Goal: Find specific page/section: Find specific page/section

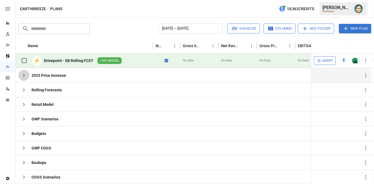
click at [25, 74] on icon "button" at bounding box center [24, 75] width 7 height 7
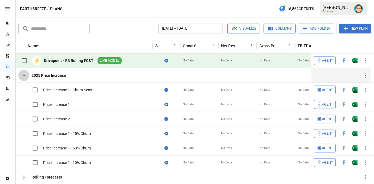
click at [25, 75] on icon "button" at bounding box center [23, 76] width 3 height 2
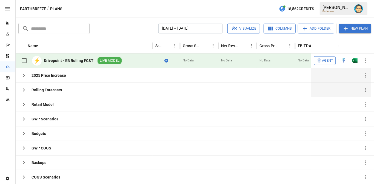
click at [25, 87] on icon "button" at bounding box center [24, 90] width 7 height 7
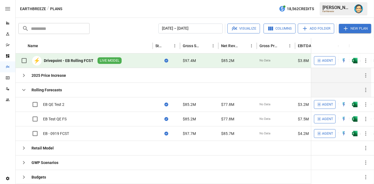
click at [25, 87] on icon "button" at bounding box center [24, 90] width 7 height 7
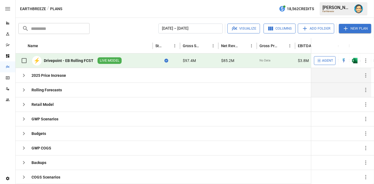
click at [367, 60] on icon "button" at bounding box center [366, 60] width 7 height 7
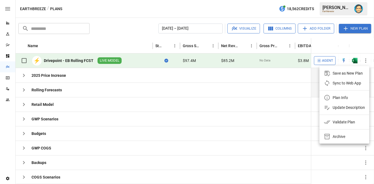
click at [342, 95] on div "Plan Info" at bounding box center [340, 97] width 15 height 7
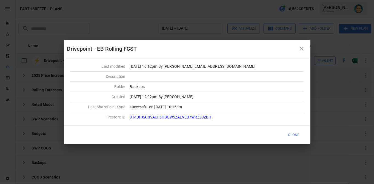
click at [302, 49] on icon "button" at bounding box center [302, 49] width 4 height 4
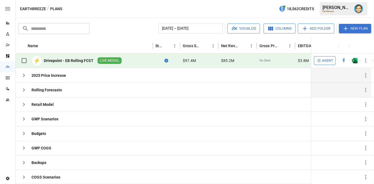
click at [136, 10] on div "Earthbreeze / Plans 18,562 Credits [PERSON_NAME] Earthbreeze" at bounding box center [195, 9] width 359 height 18
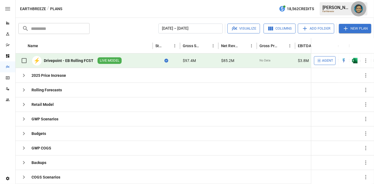
click at [358, 8] on img "Dana Basken" at bounding box center [359, 8] width 9 height 9
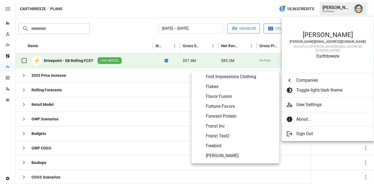
scroll to position [978, 0]
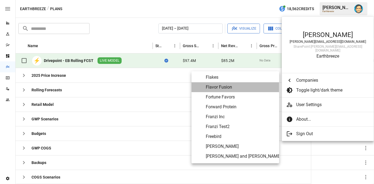
click at [234, 89] on span "Flavor Fusion" at bounding box center [240, 87] width 69 height 7
